Goal: Transaction & Acquisition: Purchase product/service

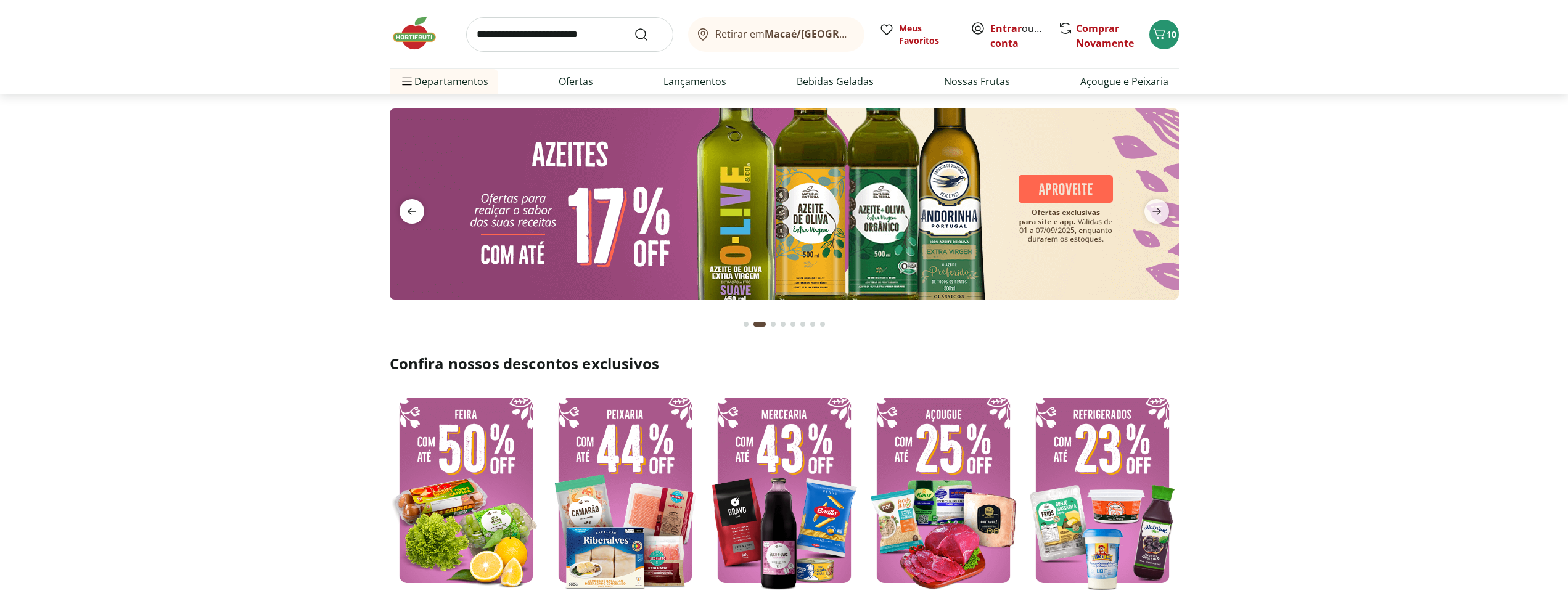
click at [411, 215] on icon "previous" at bounding box center [412, 211] width 9 height 7
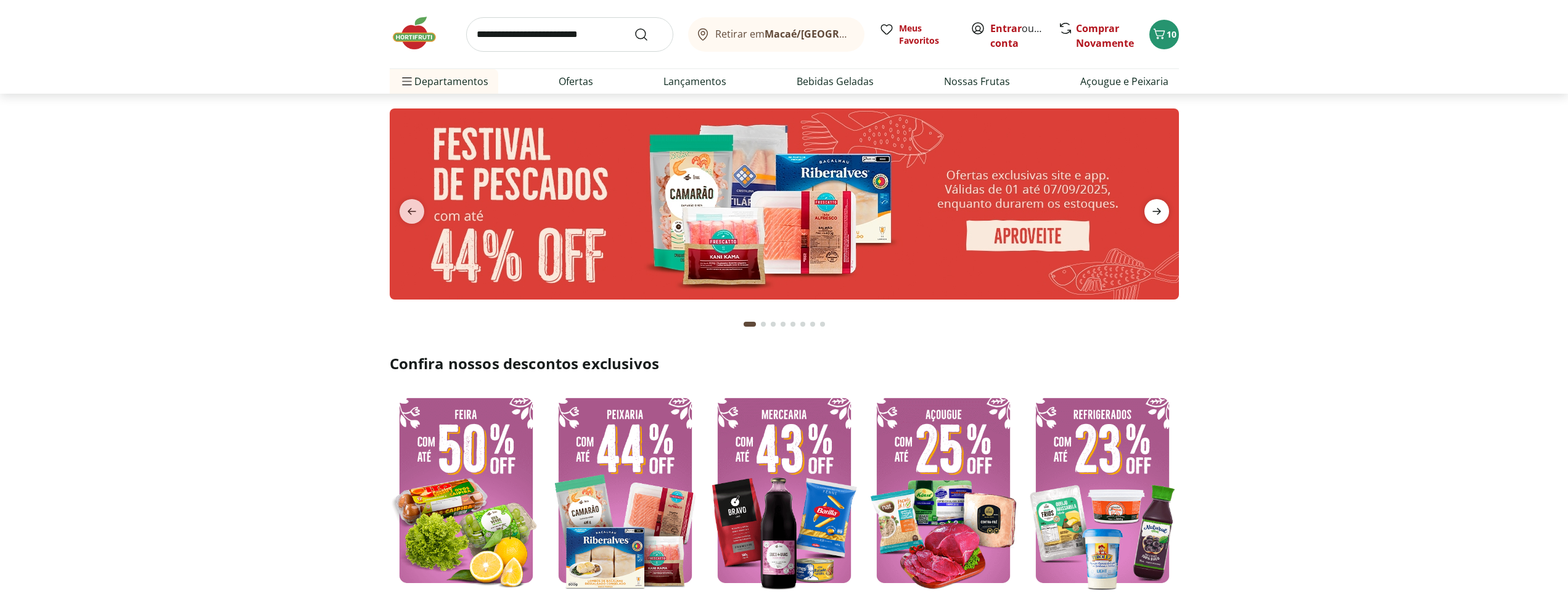
click at [1155, 208] on icon "next" at bounding box center [1157, 211] width 15 height 15
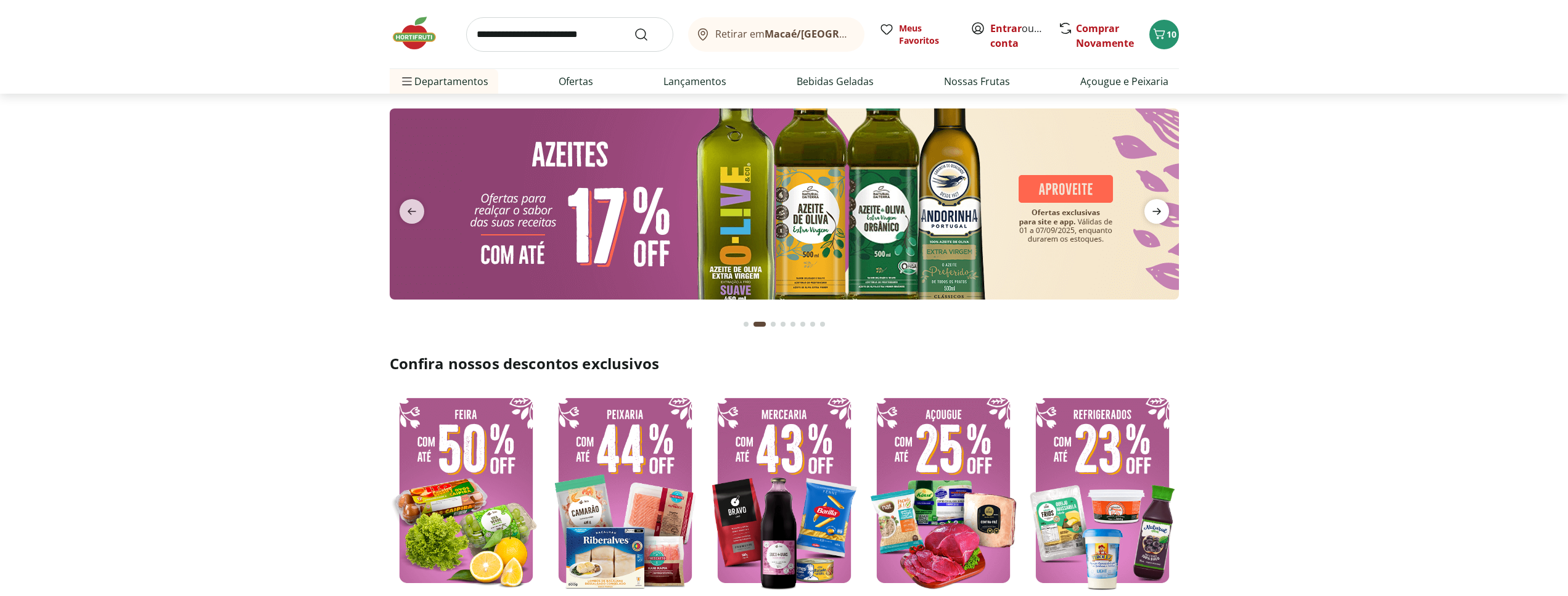
click at [1156, 208] on icon "next" at bounding box center [1157, 211] width 15 height 15
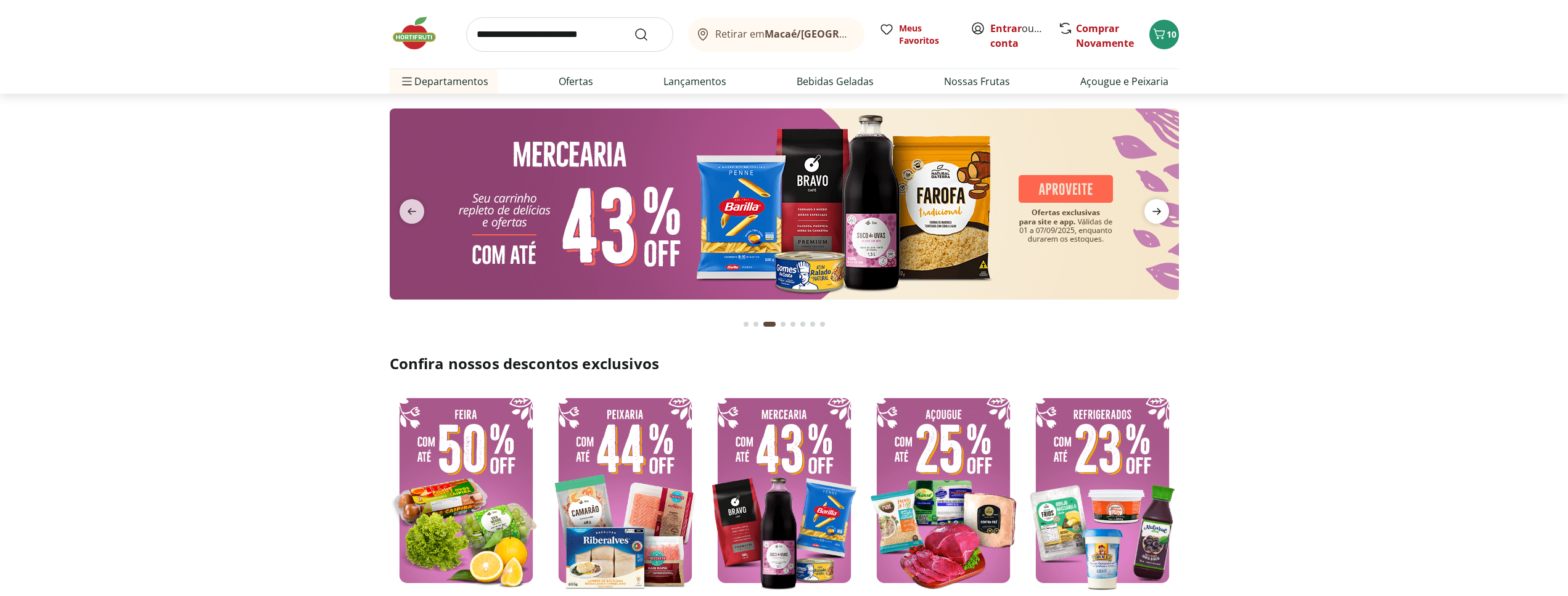
click at [1156, 208] on icon "next" at bounding box center [1157, 211] width 15 height 15
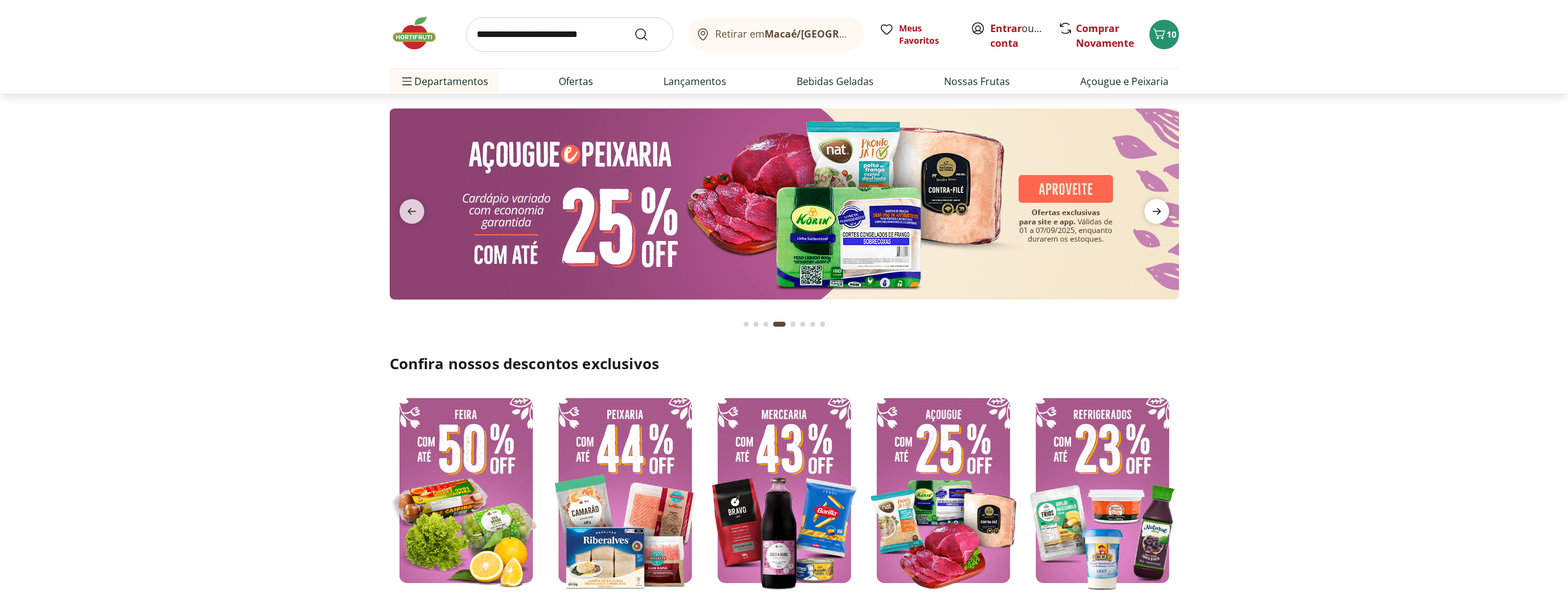
click at [1156, 208] on icon "next" at bounding box center [1157, 211] width 15 height 15
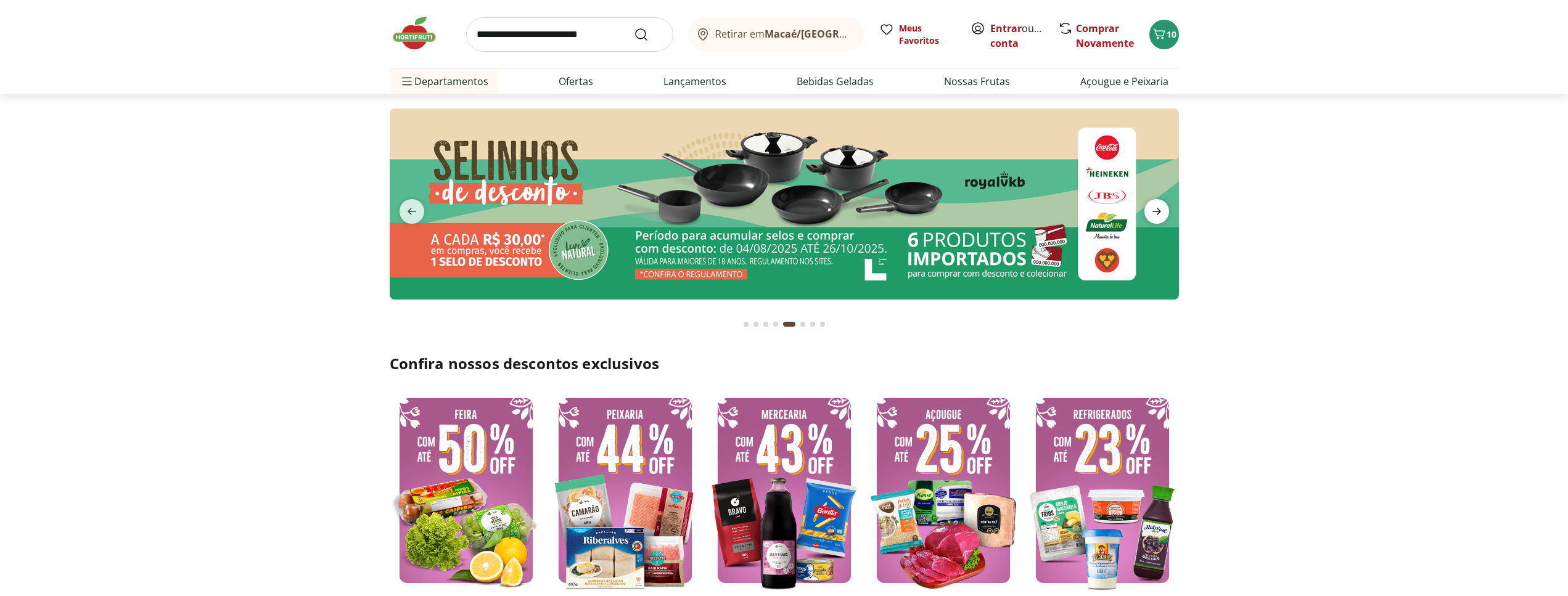
click at [1156, 208] on icon "next" at bounding box center [1157, 211] width 15 height 15
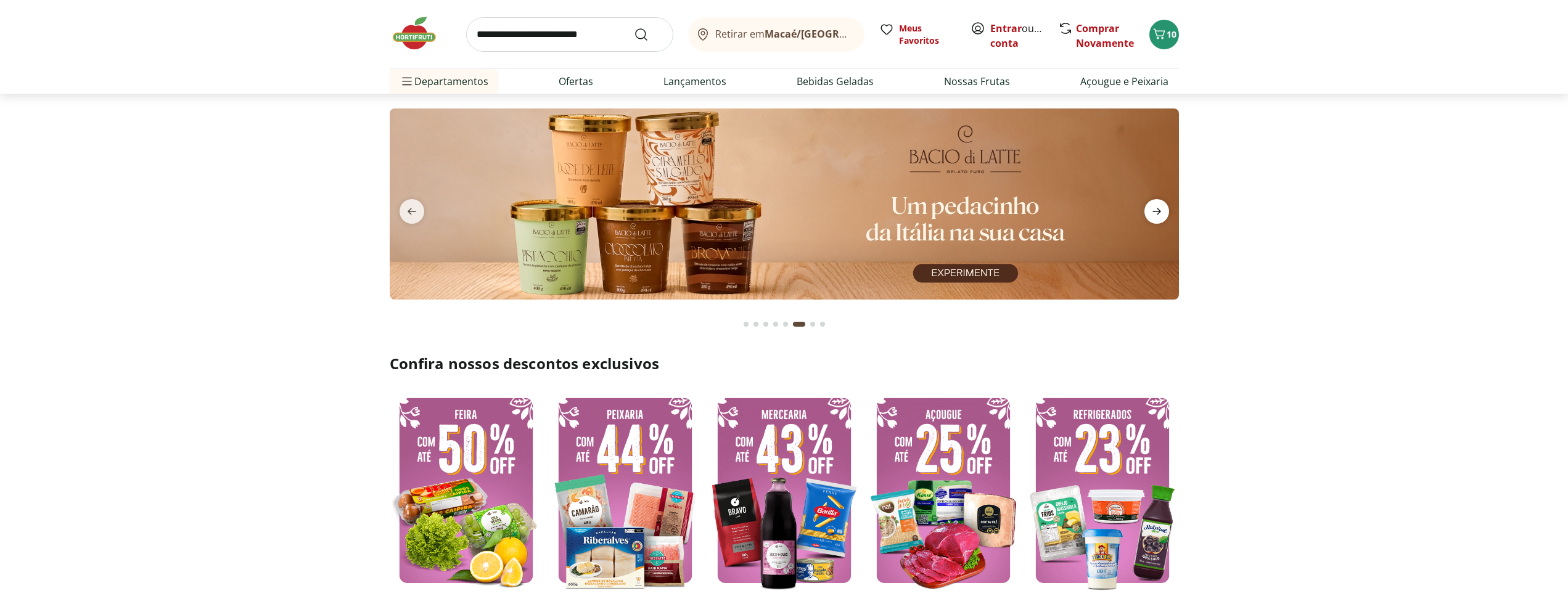
click at [1156, 208] on icon "next" at bounding box center [1157, 211] width 15 height 15
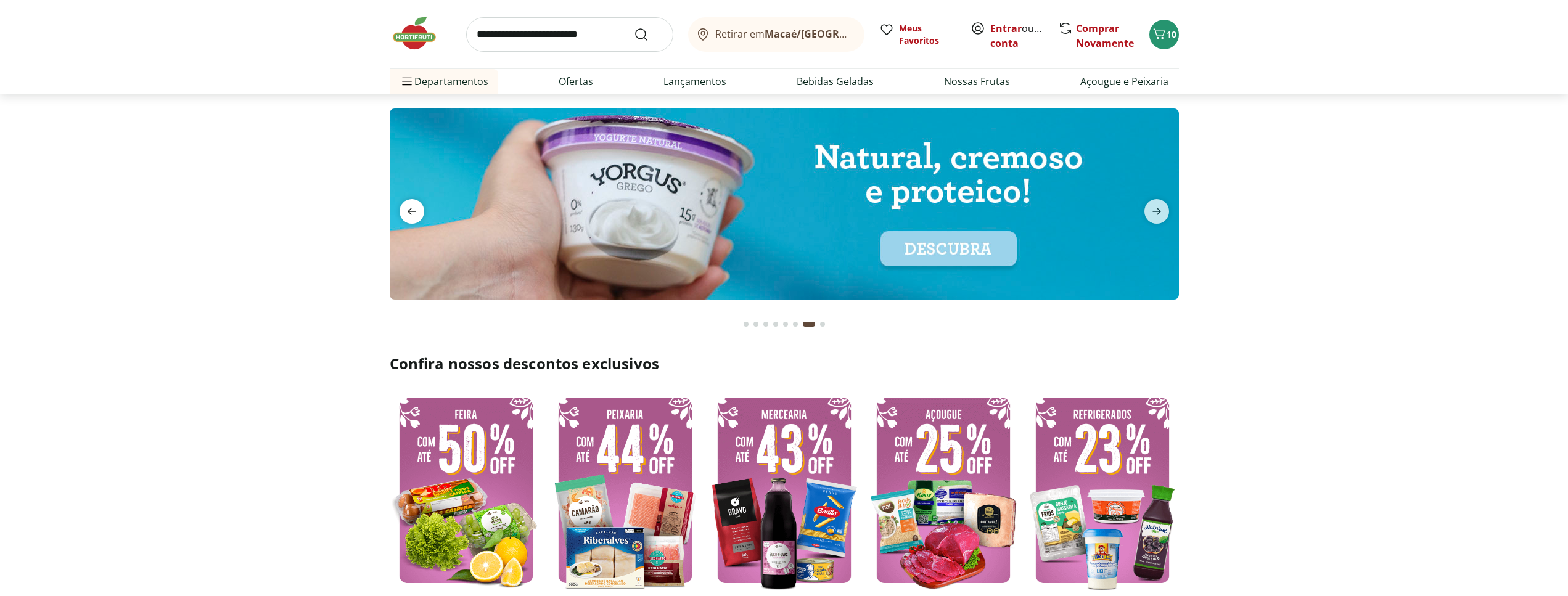
click at [406, 213] on icon "previous" at bounding box center [411, 211] width 15 height 15
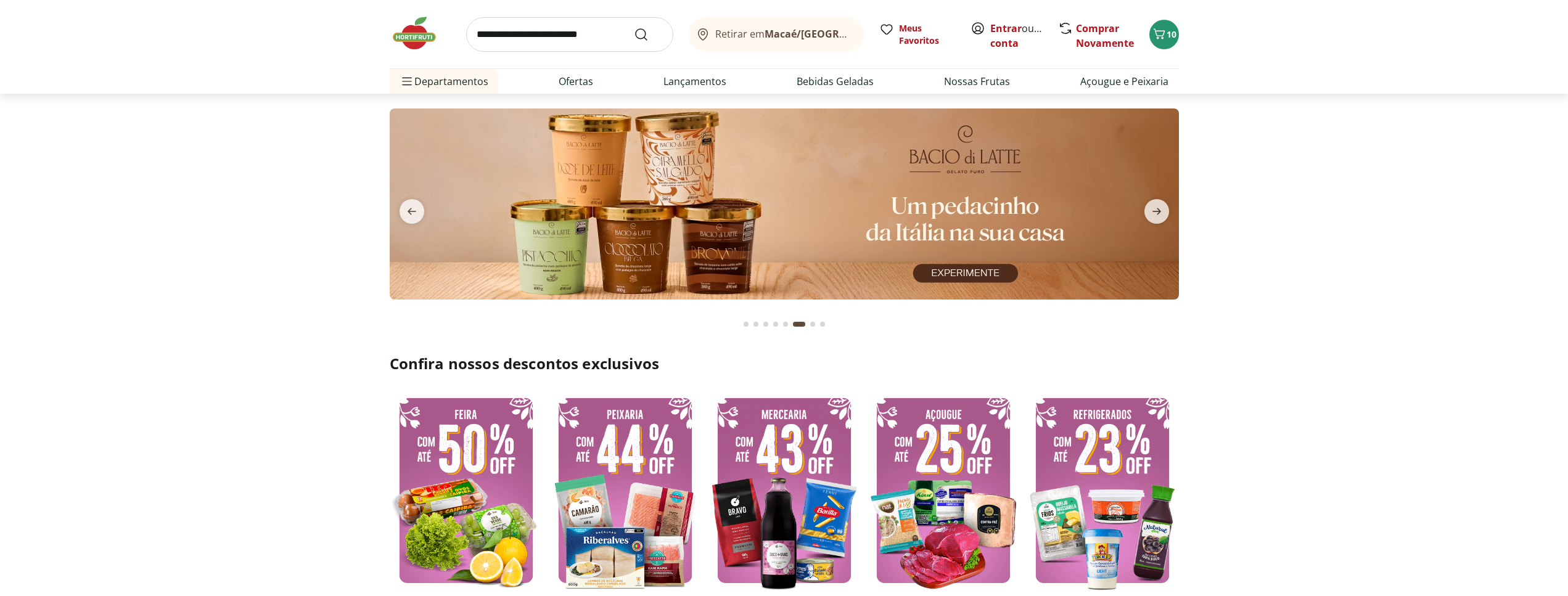
click at [734, 228] on img at bounding box center [784, 204] width 789 height 191
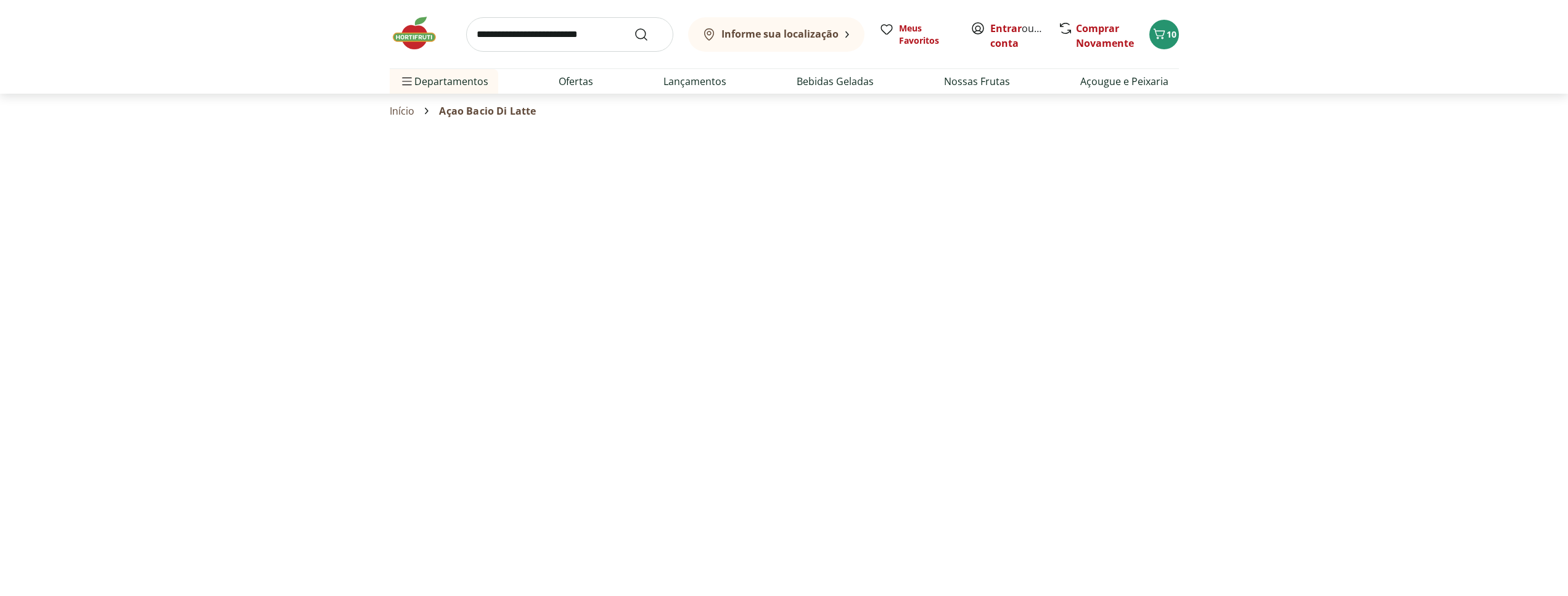
select select "**********"
